Goal: Task Accomplishment & Management: Complete application form

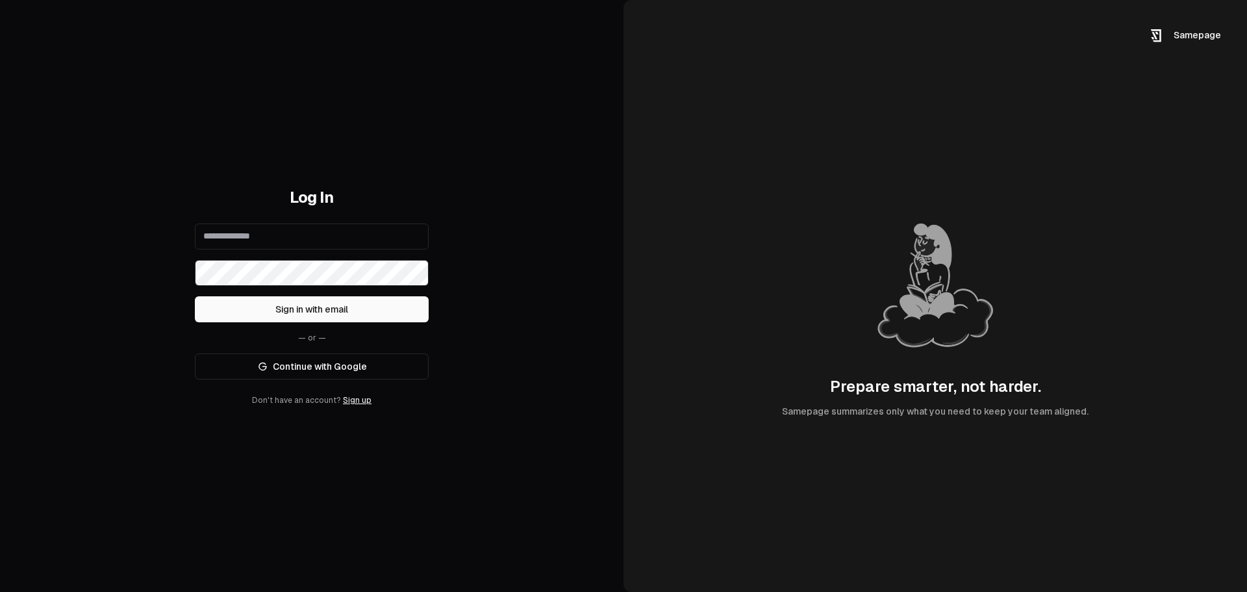
click at [303, 233] on input "email" at bounding box center [312, 236] width 234 height 26
click at [336, 126] on div "Log In Sign in with email — or — Continue with Google Don't have an account? Si…" at bounding box center [312, 296] width 624 height 592
click at [354, 403] on link "Sign up" at bounding box center [357, 400] width 29 height 9
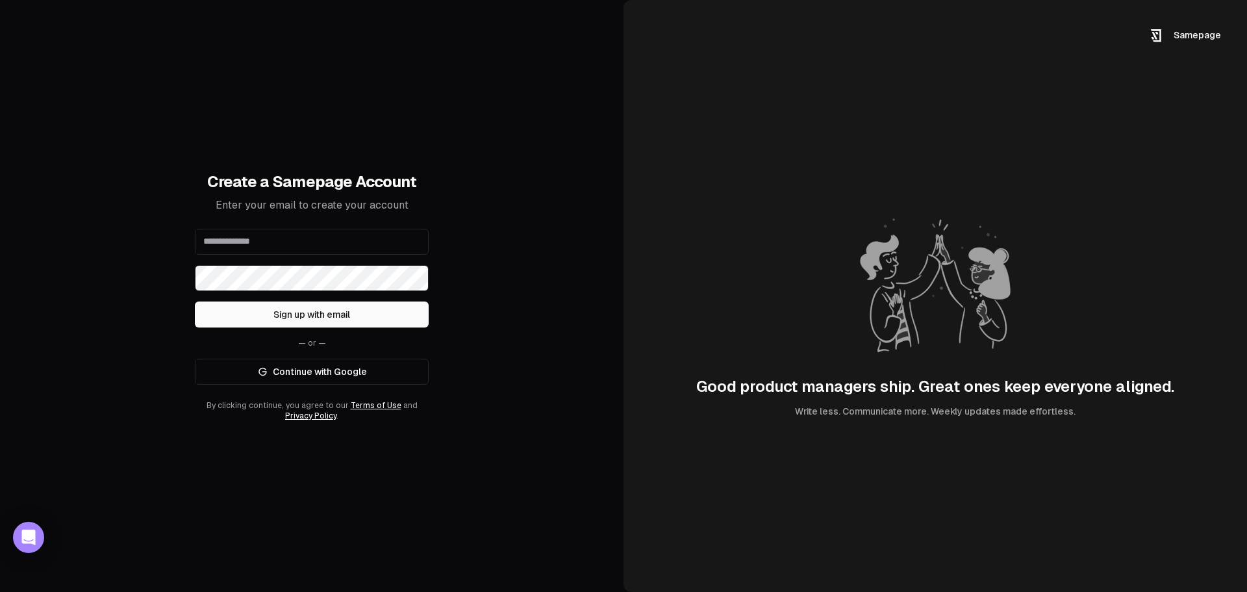
click at [385, 234] on input "email" at bounding box center [312, 242] width 234 height 26
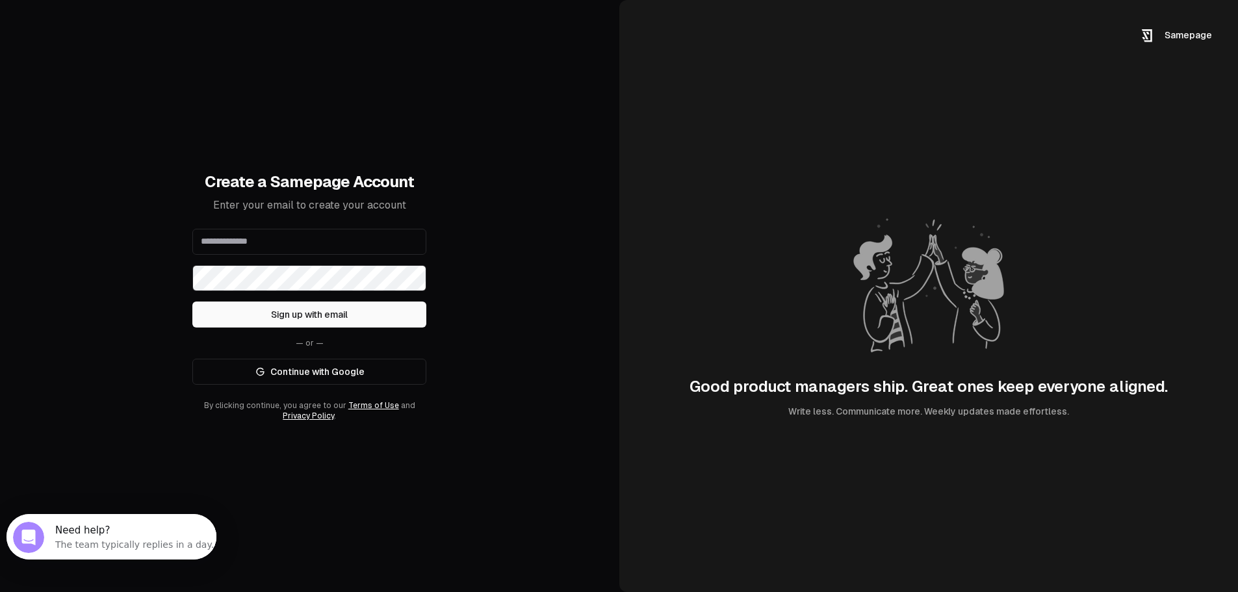
type input "**********"
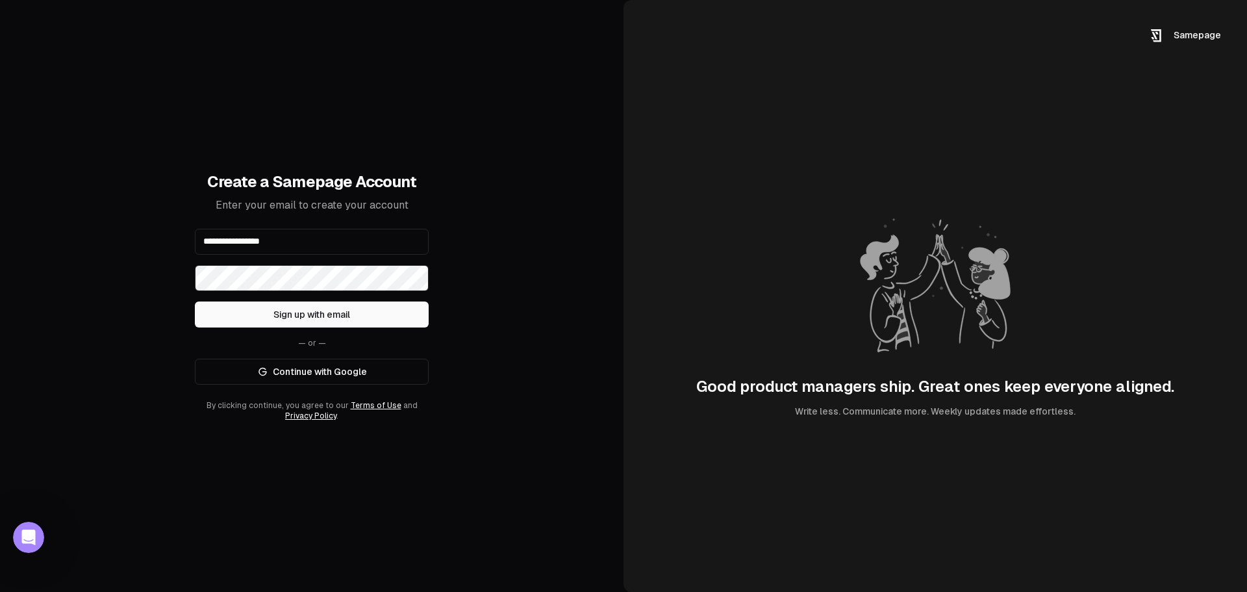
click at [195, 301] on button "Sign up with email" at bounding box center [312, 314] width 234 height 26
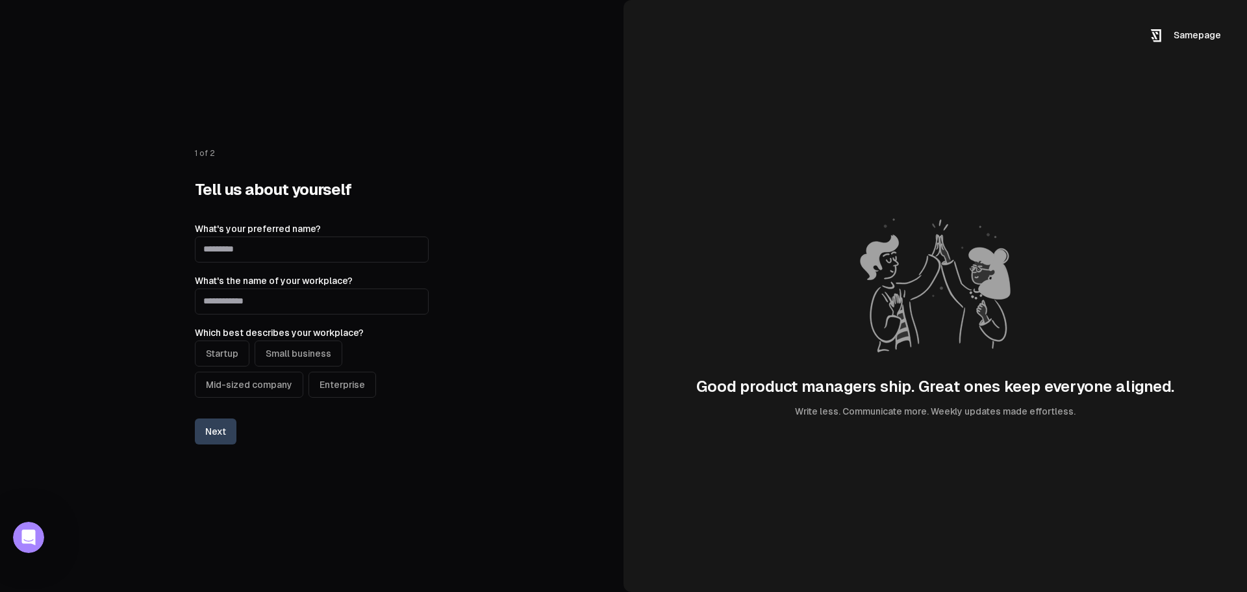
click at [236, 259] on input "What's your preferred name?" at bounding box center [312, 249] width 234 height 26
type input "*********"
click at [275, 302] on input "What's the name of your workplace?" at bounding box center [312, 301] width 234 height 26
type input "**********"
click at [329, 381] on button "Enterprise" at bounding box center [343, 385] width 68 height 26
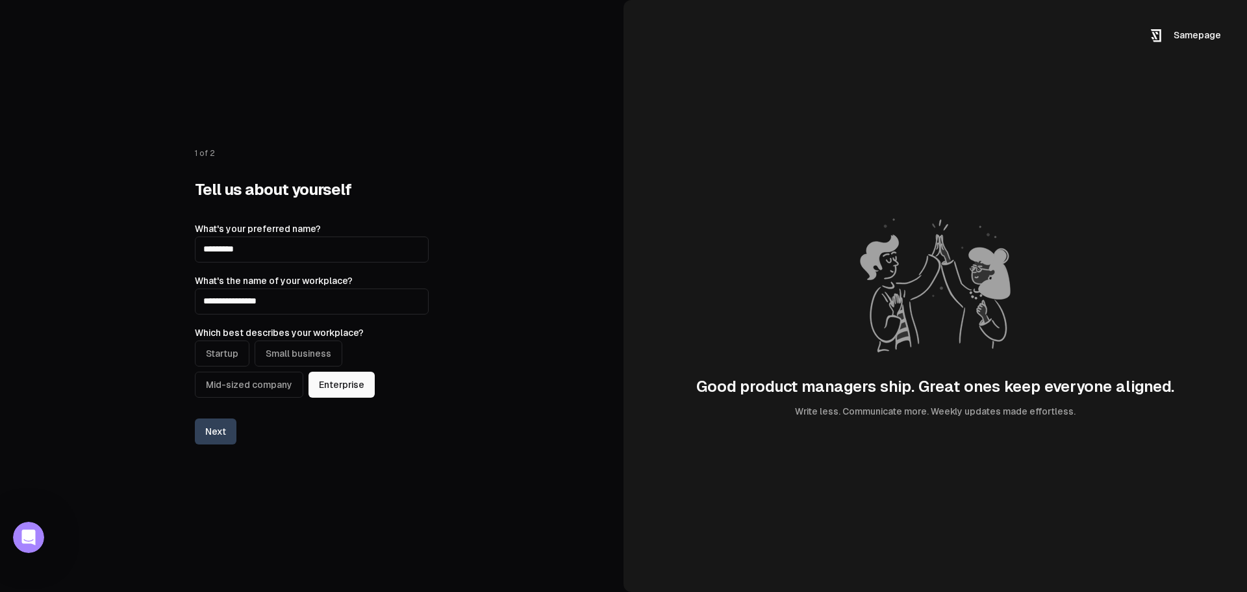
click at [210, 430] on button "Next" at bounding box center [216, 431] width 42 height 26
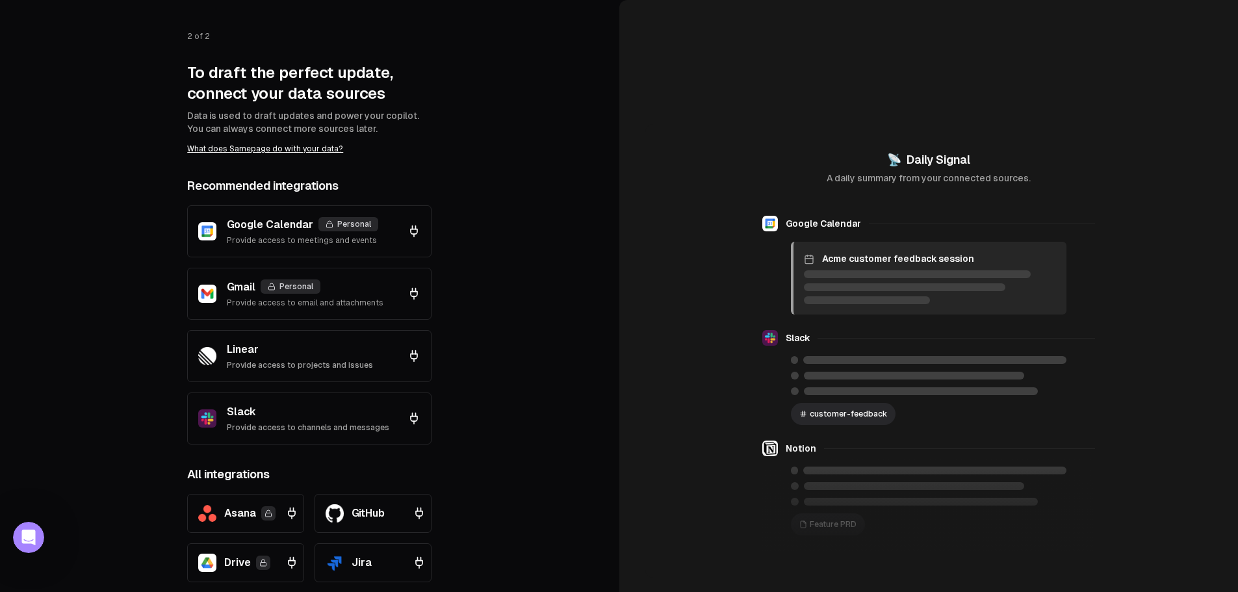
click at [323, 116] on p "Data is used to draft updates and power your copilot. You can always connect mo…" at bounding box center [309, 122] width 244 height 26
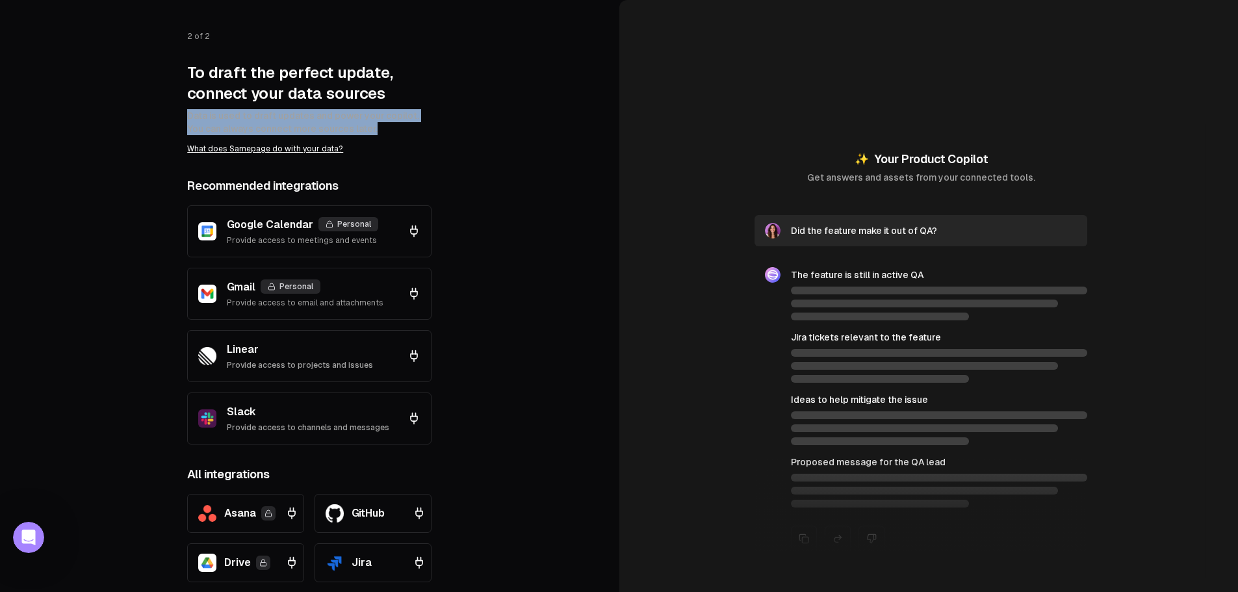
click at [323, 116] on p "Data is used to draft updates and power your copilot. You can always connect mo…" at bounding box center [309, 122] width 244 height 26
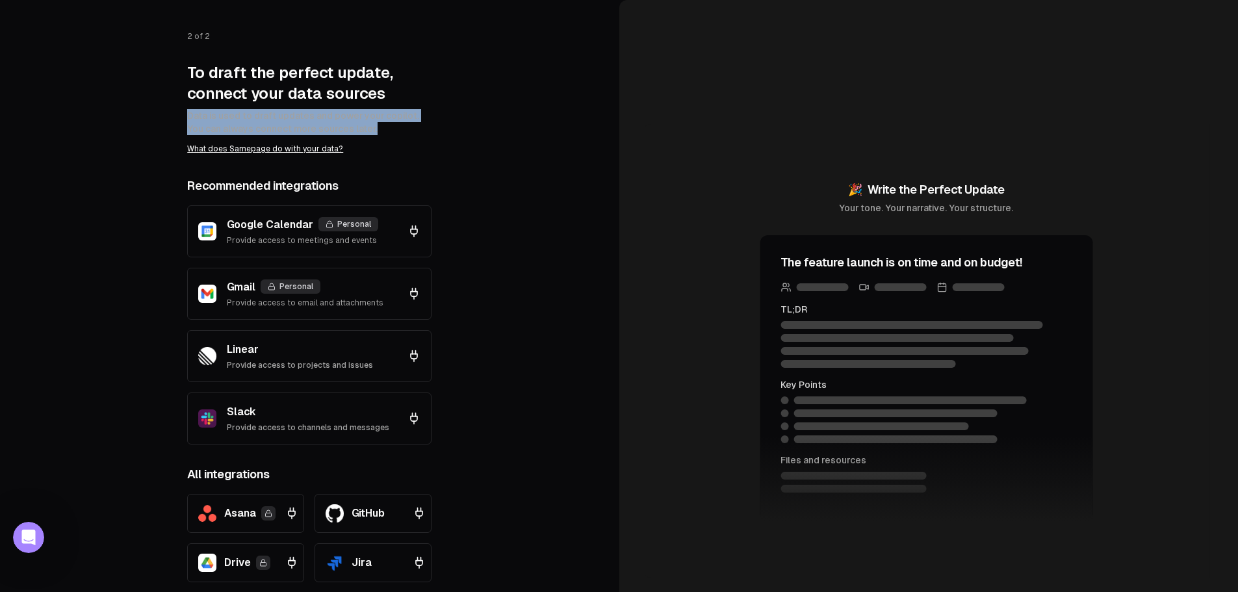
click at [323, 116] on p "Data is used to draft updates and power your copilot. You can always connect mo…" at bounding box center [309, 122] width 244 height 26
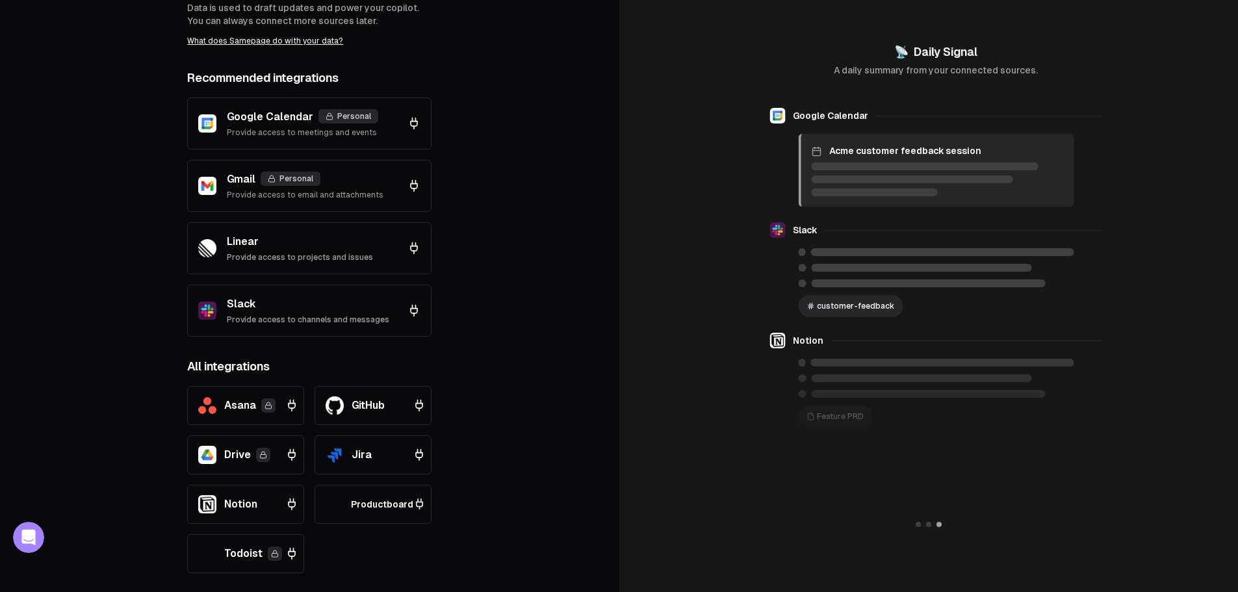
scroll to position [37, 0]
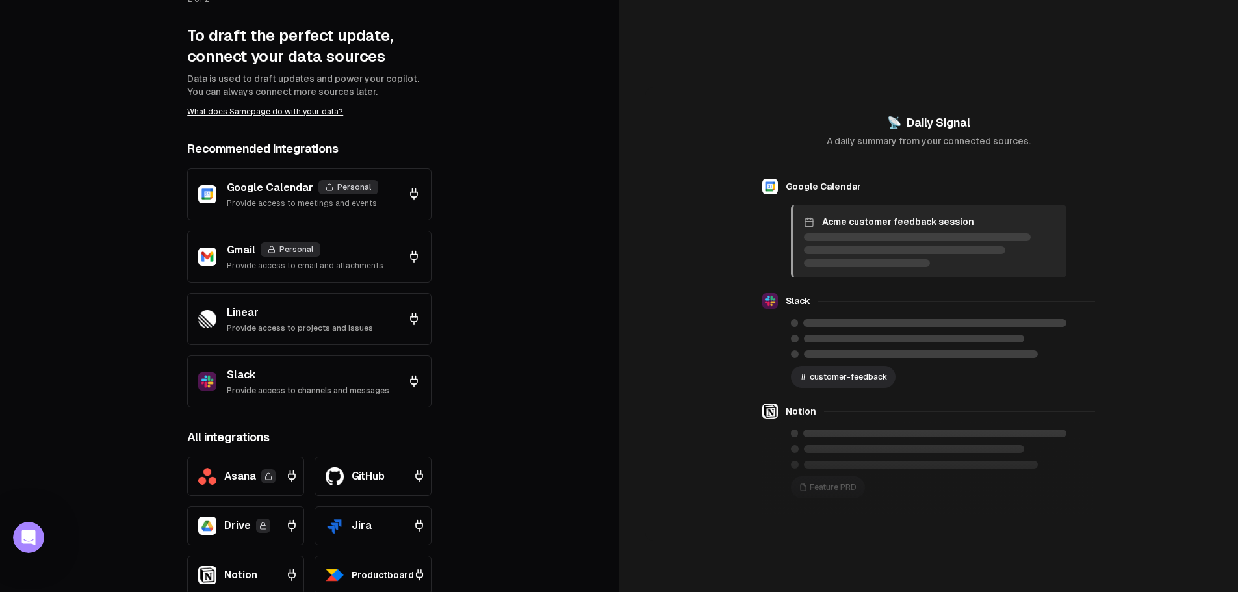
click at [535, 236] on div "2 of 2 To draft the perfect update, connect your data sources Data is used to d…" at bounding box center [309, 342] width 619 height 759
click at [920, 279] on div "Google Calendar Acme customer feedback session Slack customer-feedback Notion F…" at bounding box center [928, 346] width 333 height 335
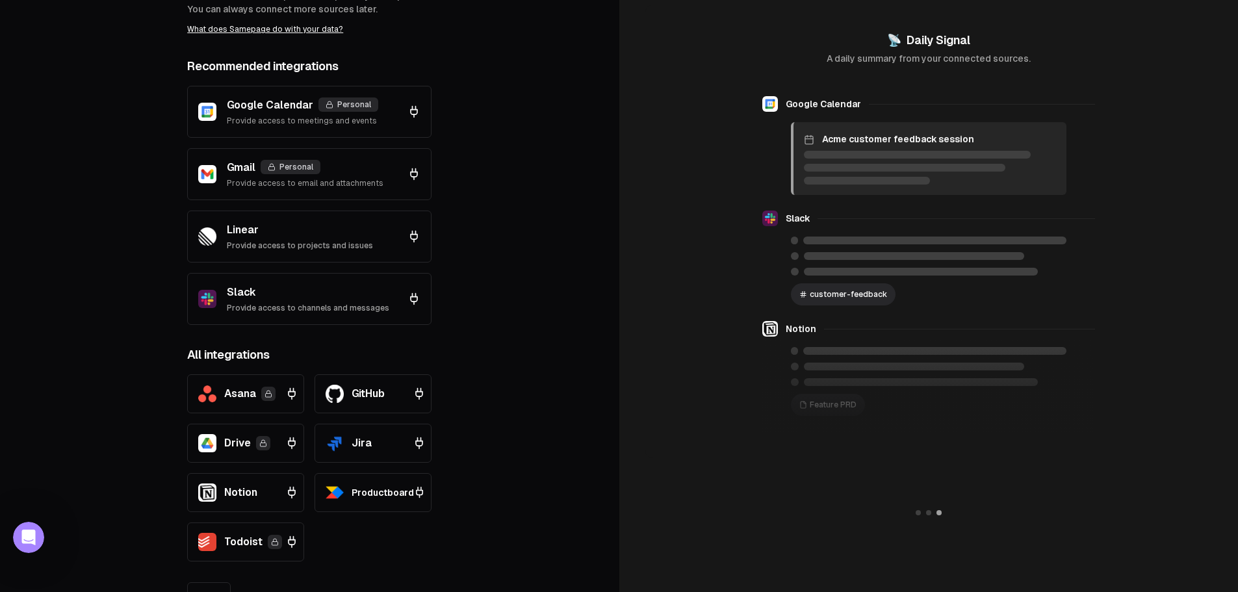
scroll to position [167, 0]
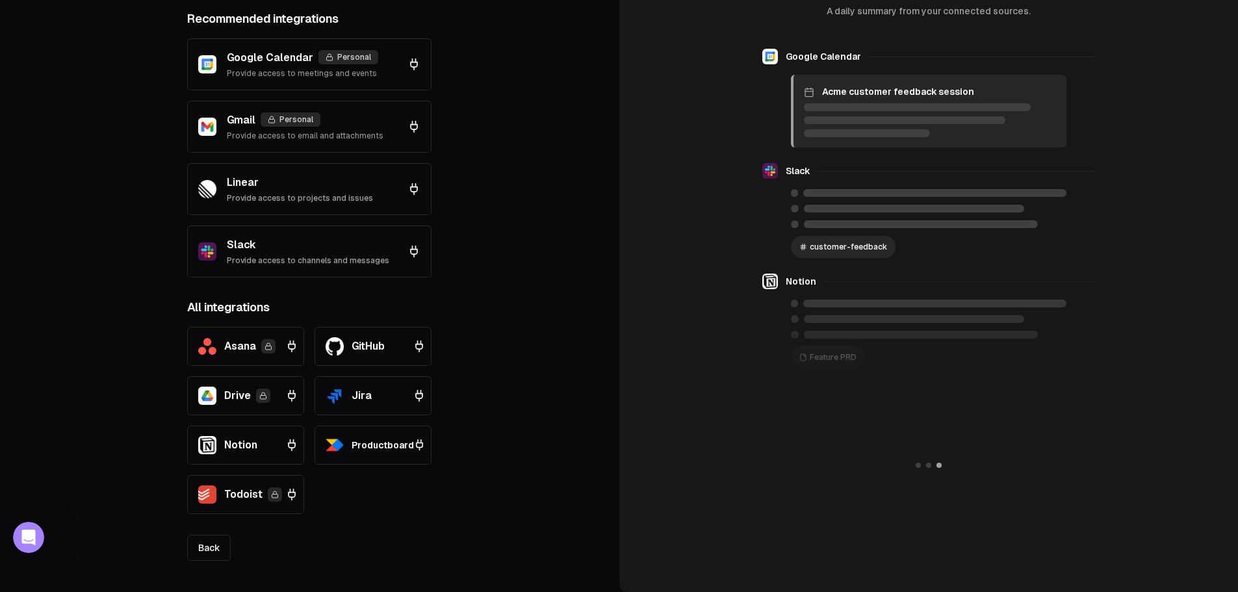
click at [222, 548] on link "Back" at bounding box center [209, 548] width 44 height 26
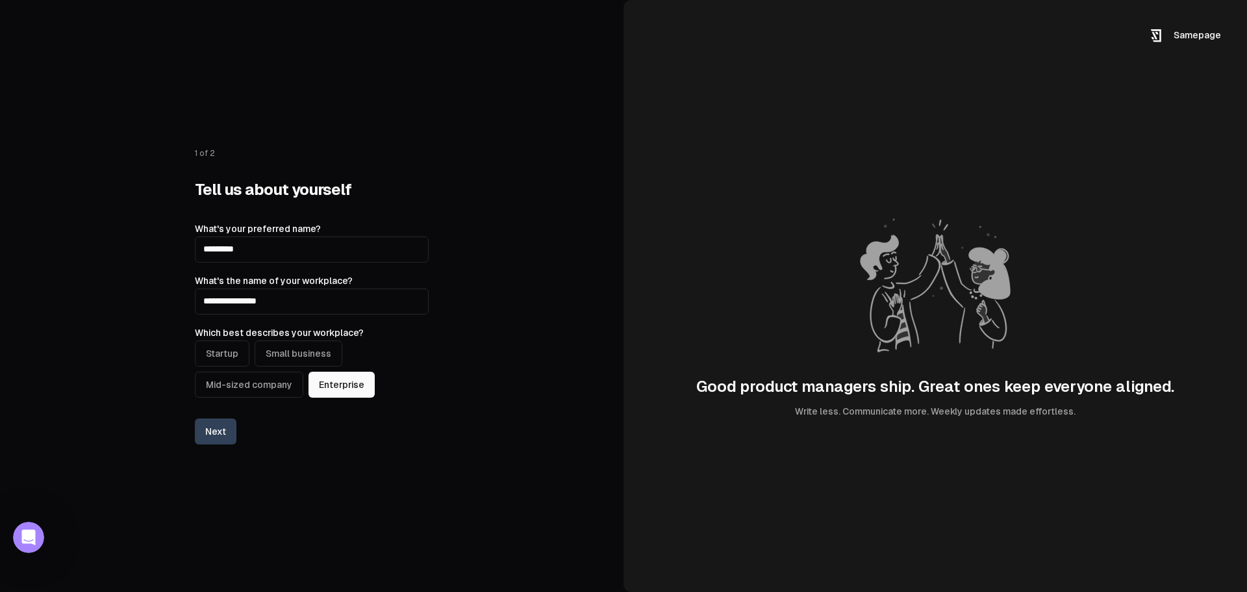
click at [214, 435] on button "Next" at bounding box center [216, 431] width 42 height 26
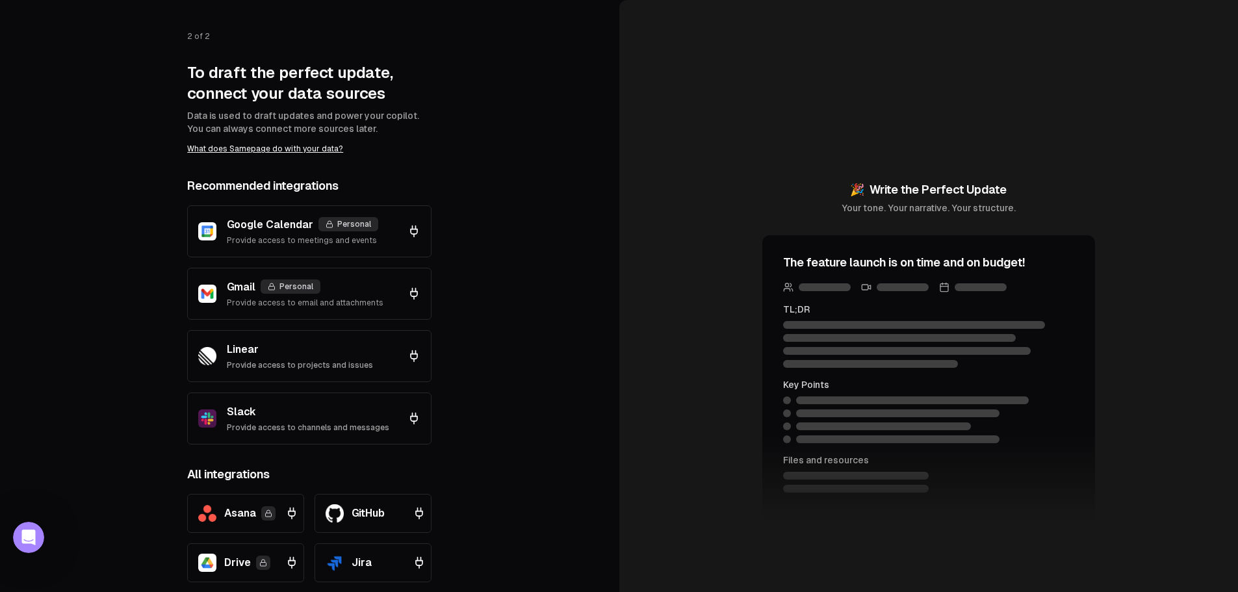
click at [268, 147] on link "What does Samepage do with your data?" at bounding box center [265, 148] width 156 height 9
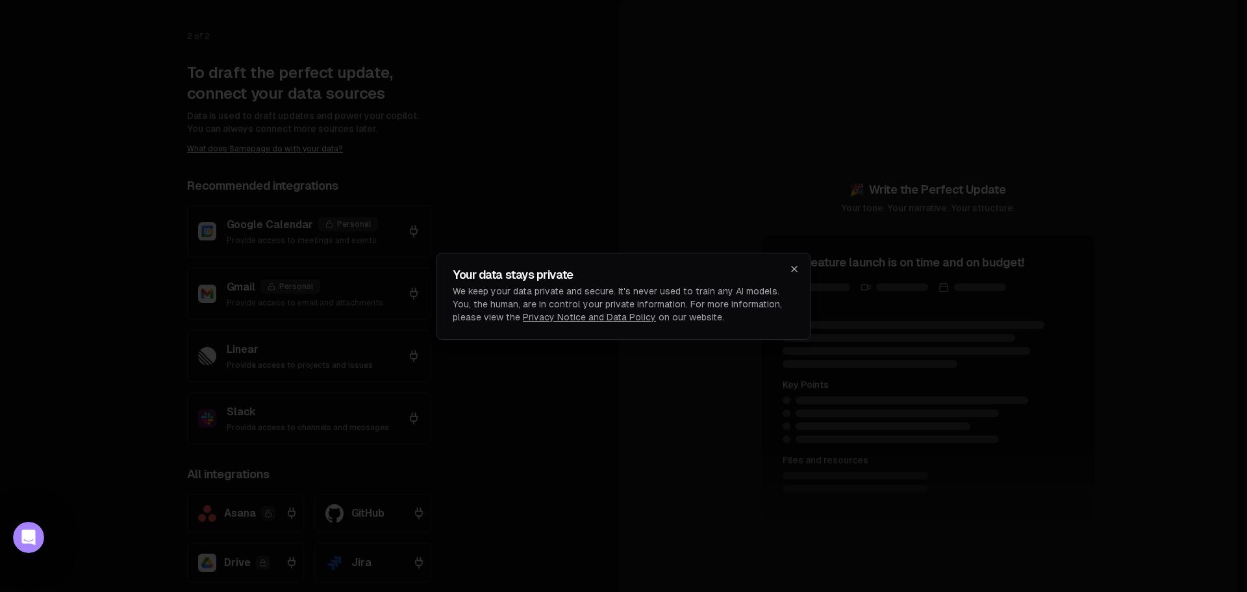
click at [792, 266] on icon "button" at bounding box center [794, 268] width 5 height 5
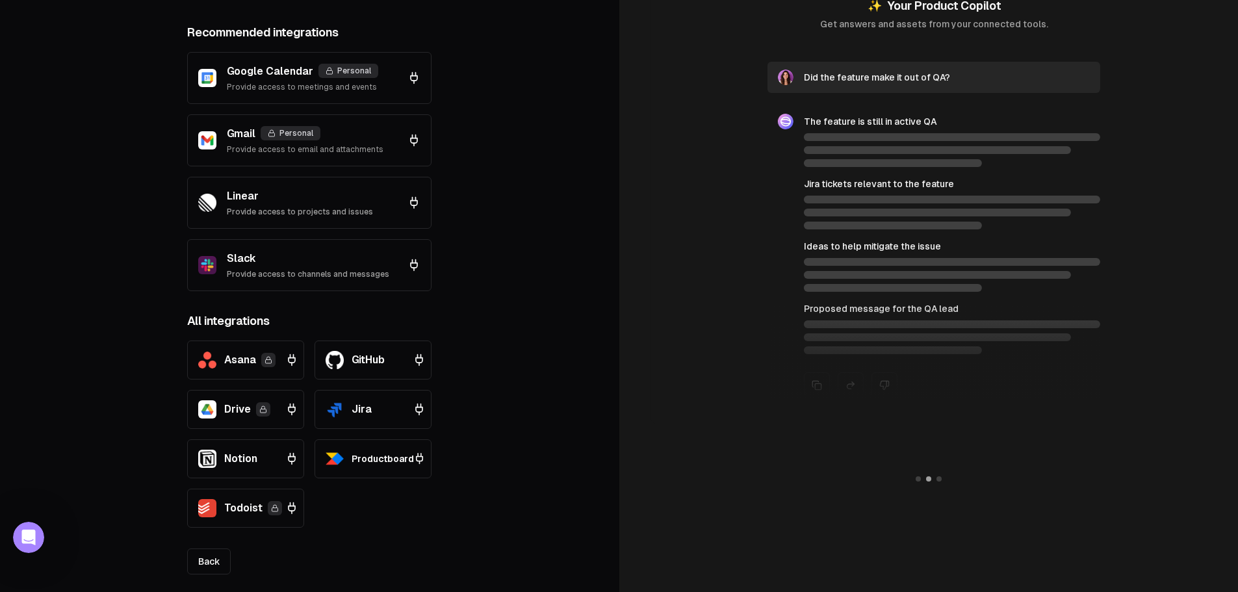
scroll to position [167, 0]
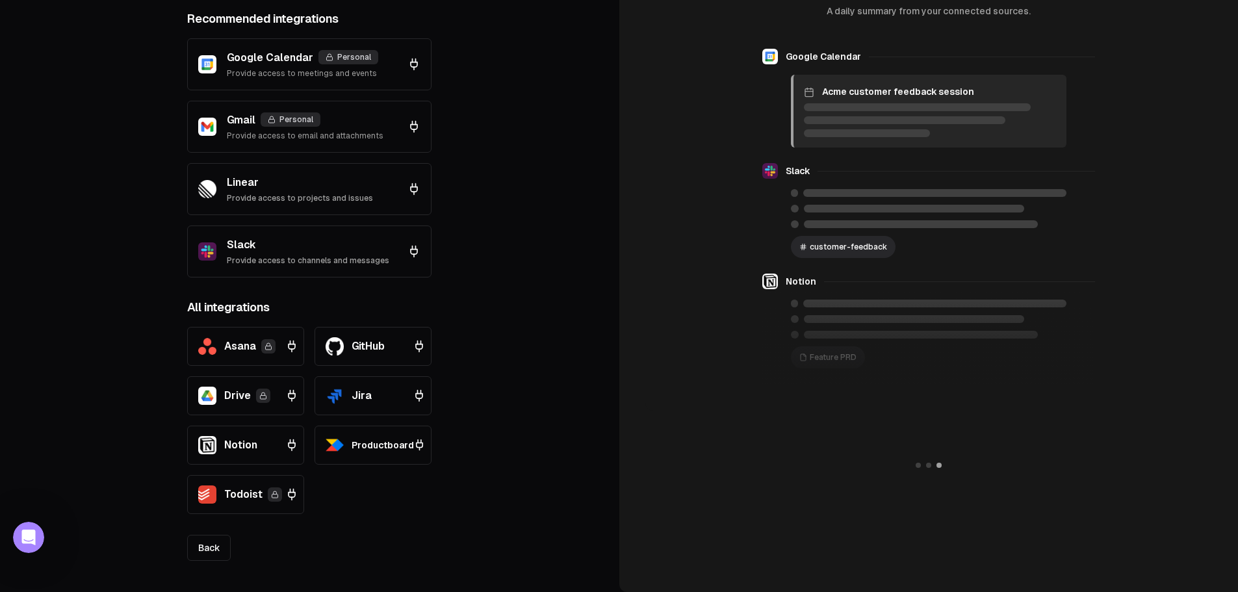
click at [380, 439] on span "Productboard" at bounding box center [382, 445] width 62 height 13
